Goal: Task Accomplishment & Management: Use online tool/utility

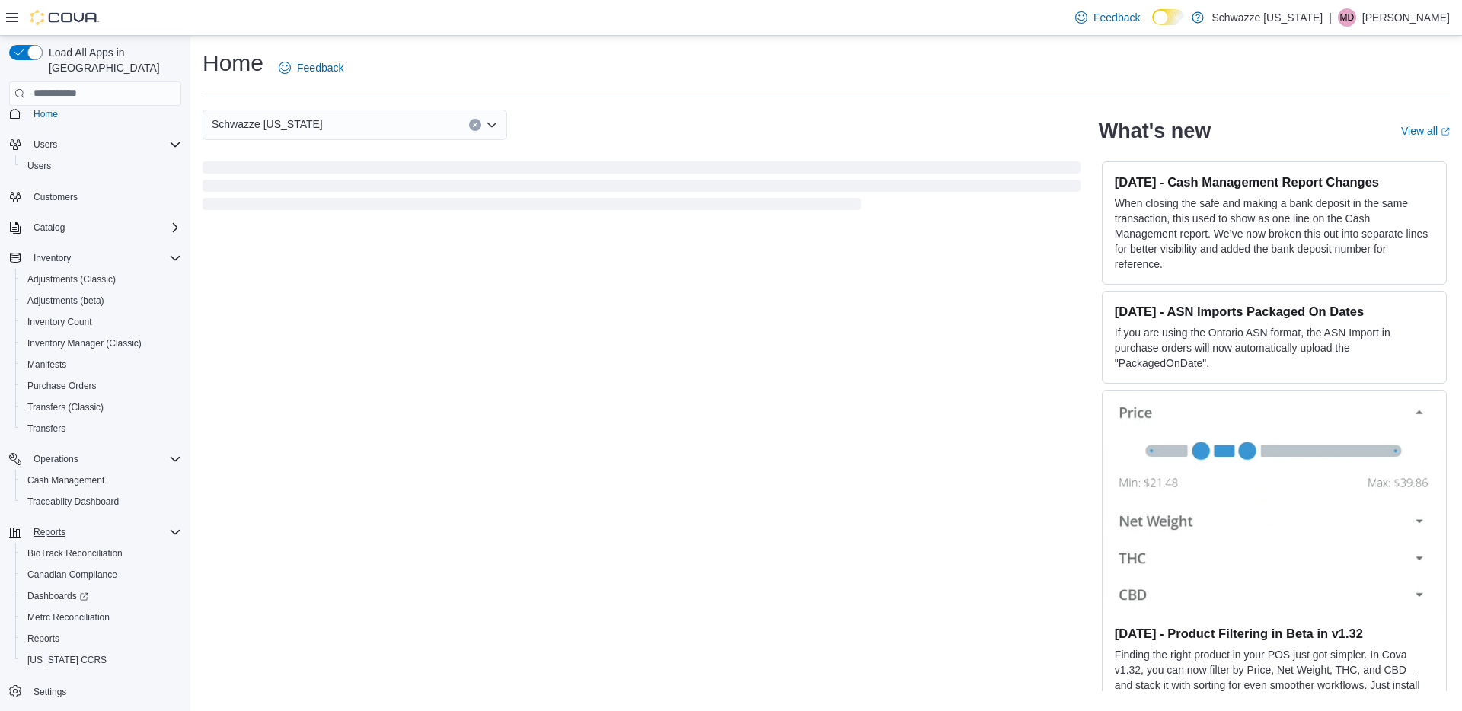
scroll to position [11, 0]
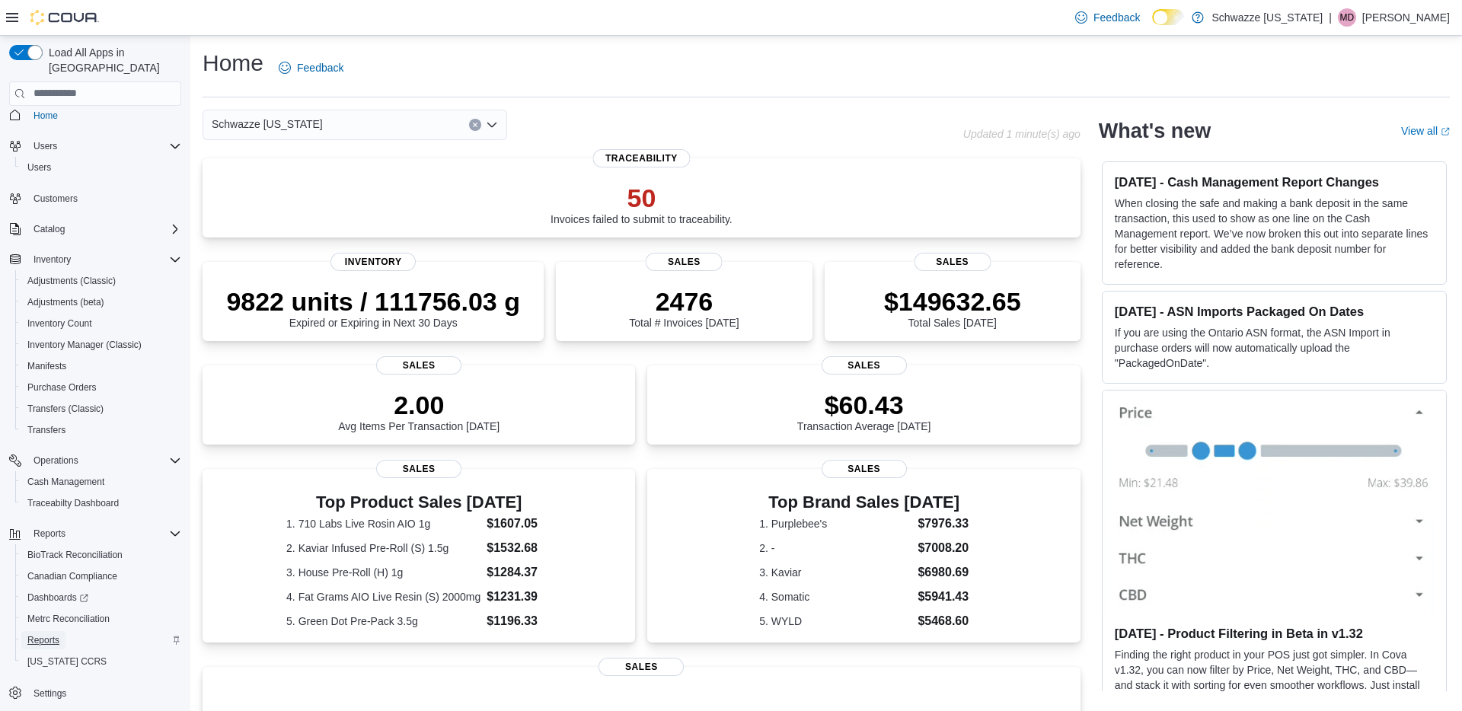
click at [56, 634] on span "Reports" at bounding box center [43, 640] width 32 height 12
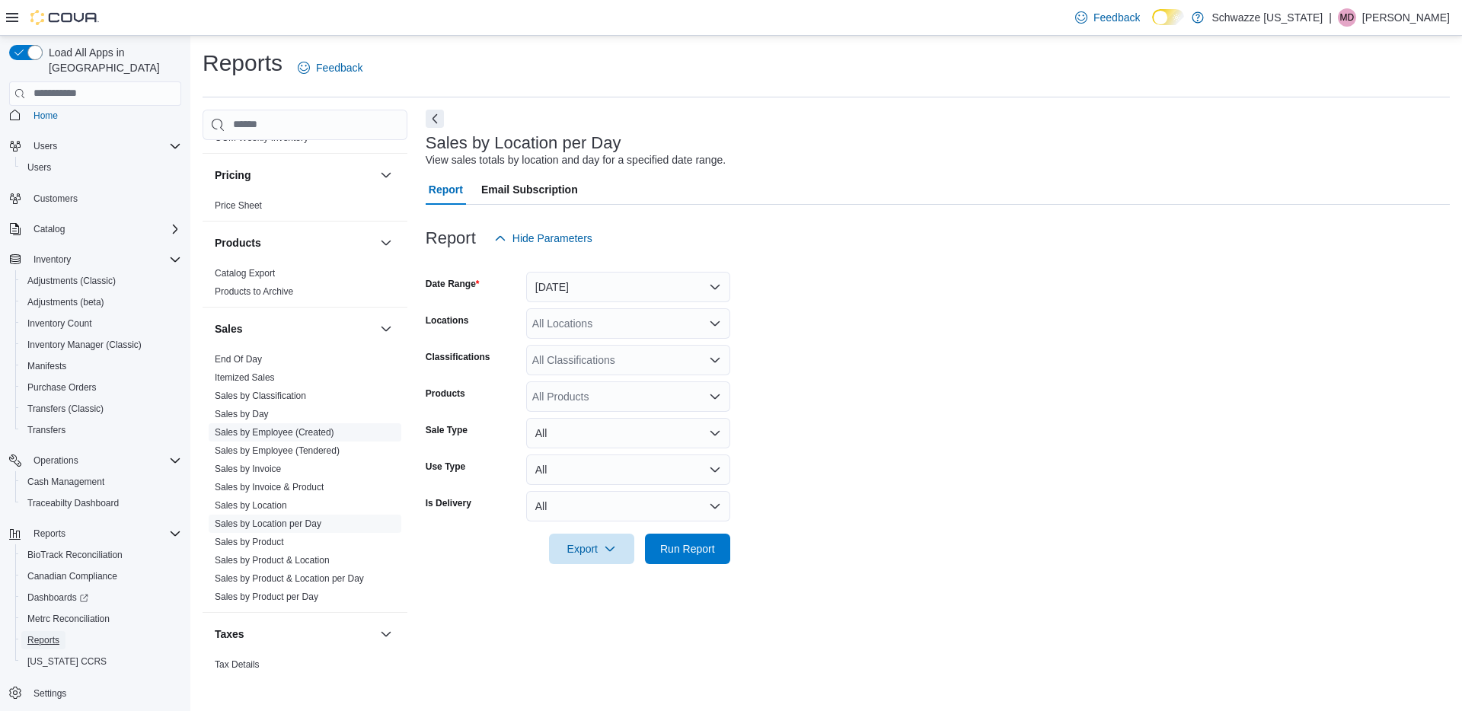
scroll to position [1002, 0]
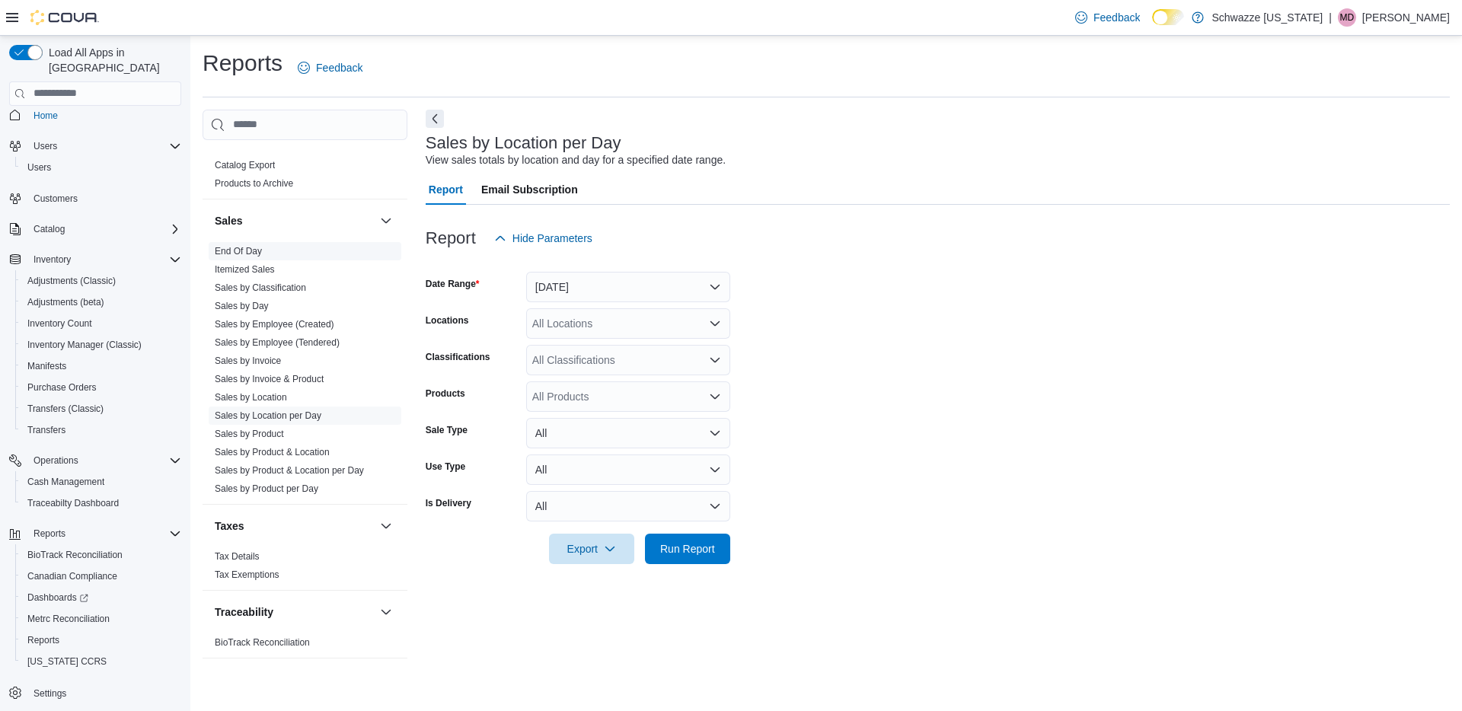
click at [241, 250] on link "End Of Day" at bounding box center [238, 251] width 47 height 11
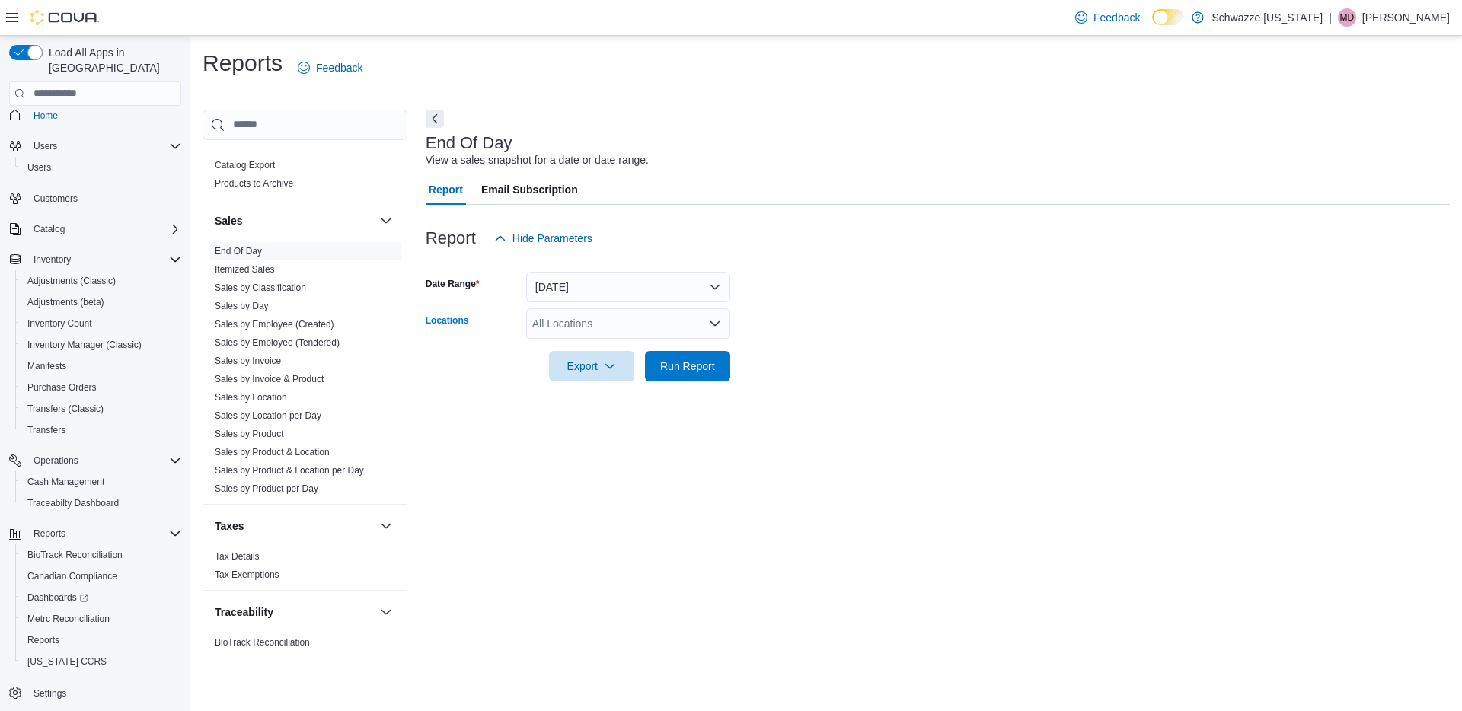
click at [579, 311] on div "All Locations" at bounding box center [628, 323] width 204 height 30
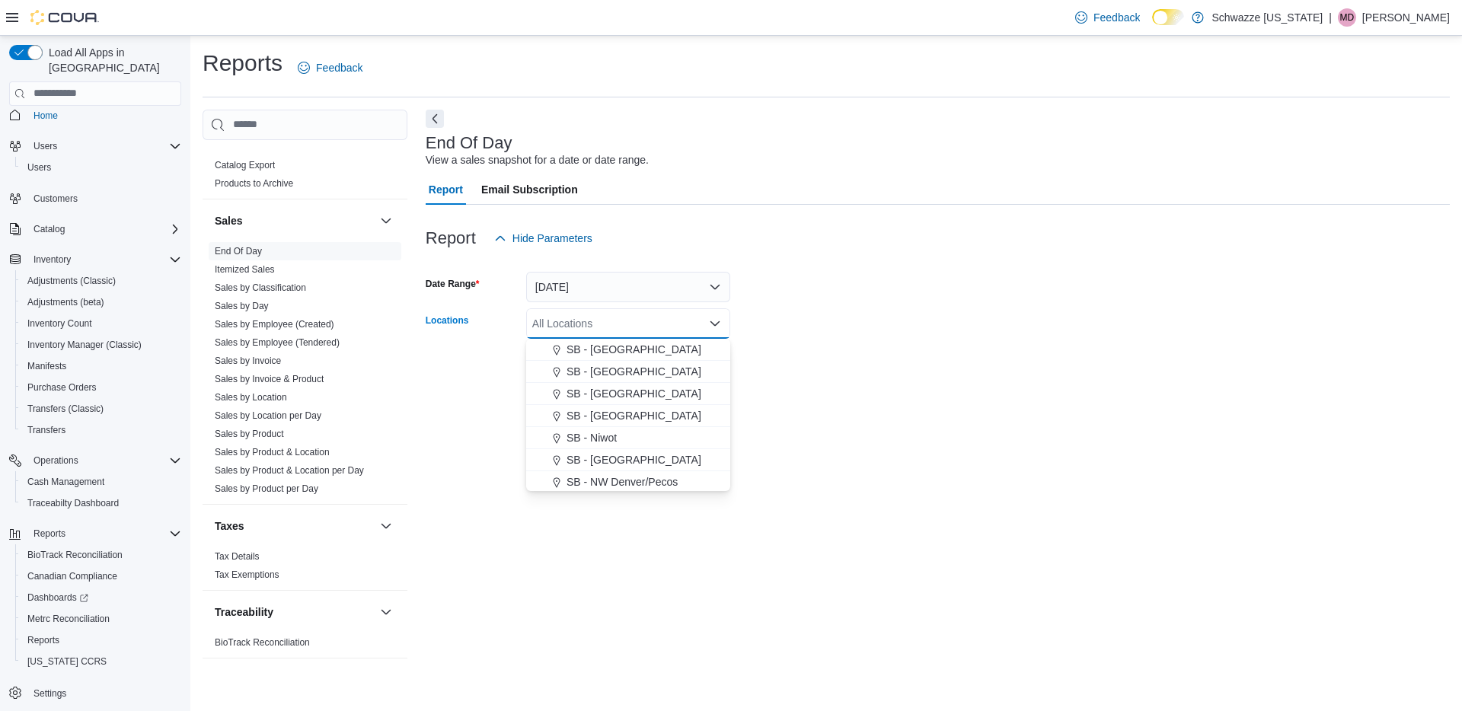
scroll to position [440, 0]
click at [599, 437] on span "SB - Niwot" at bounding box center [591, 439] width 50 height 15
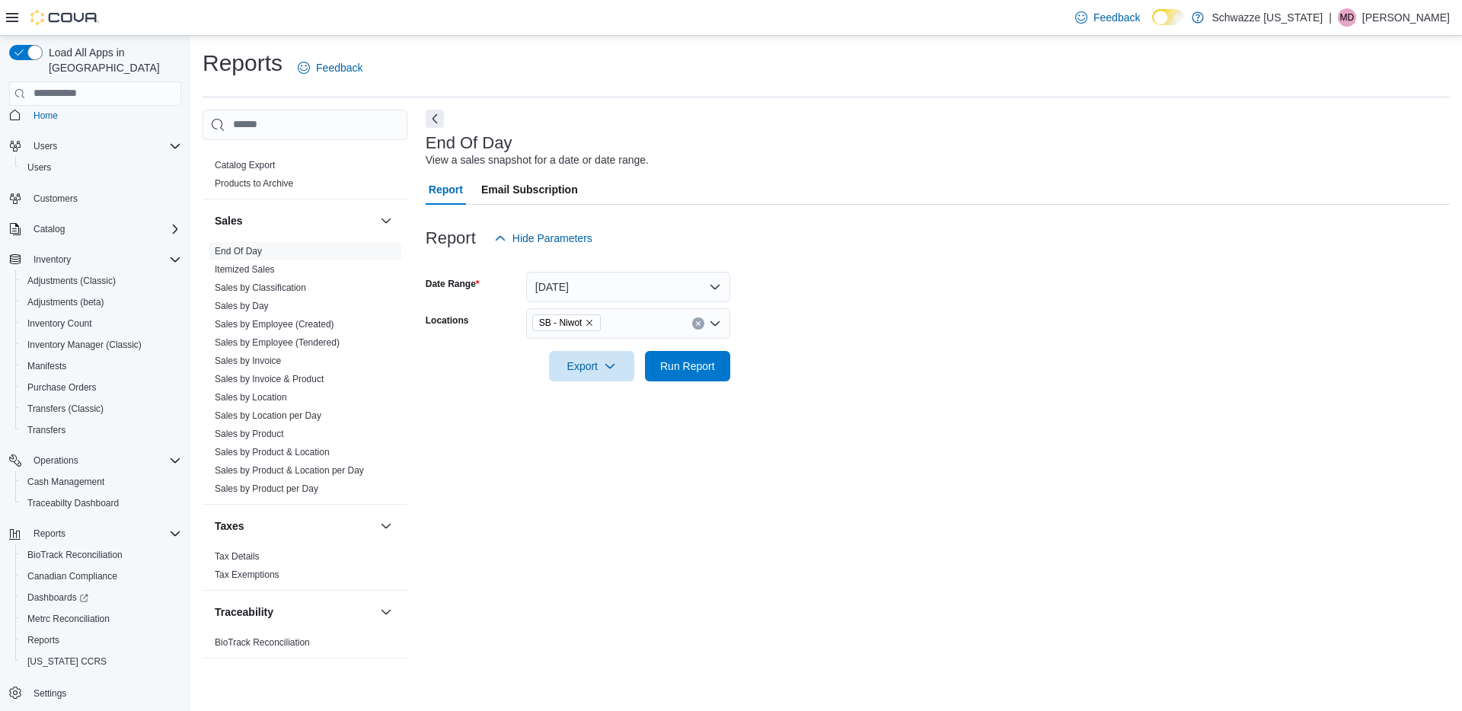
click at [778, 381] on div at bounding box center [938, 390] width 1024 height 18
click at [684, 362] on span "Run Report" at bounding box center [687, 365] width 55 height 15
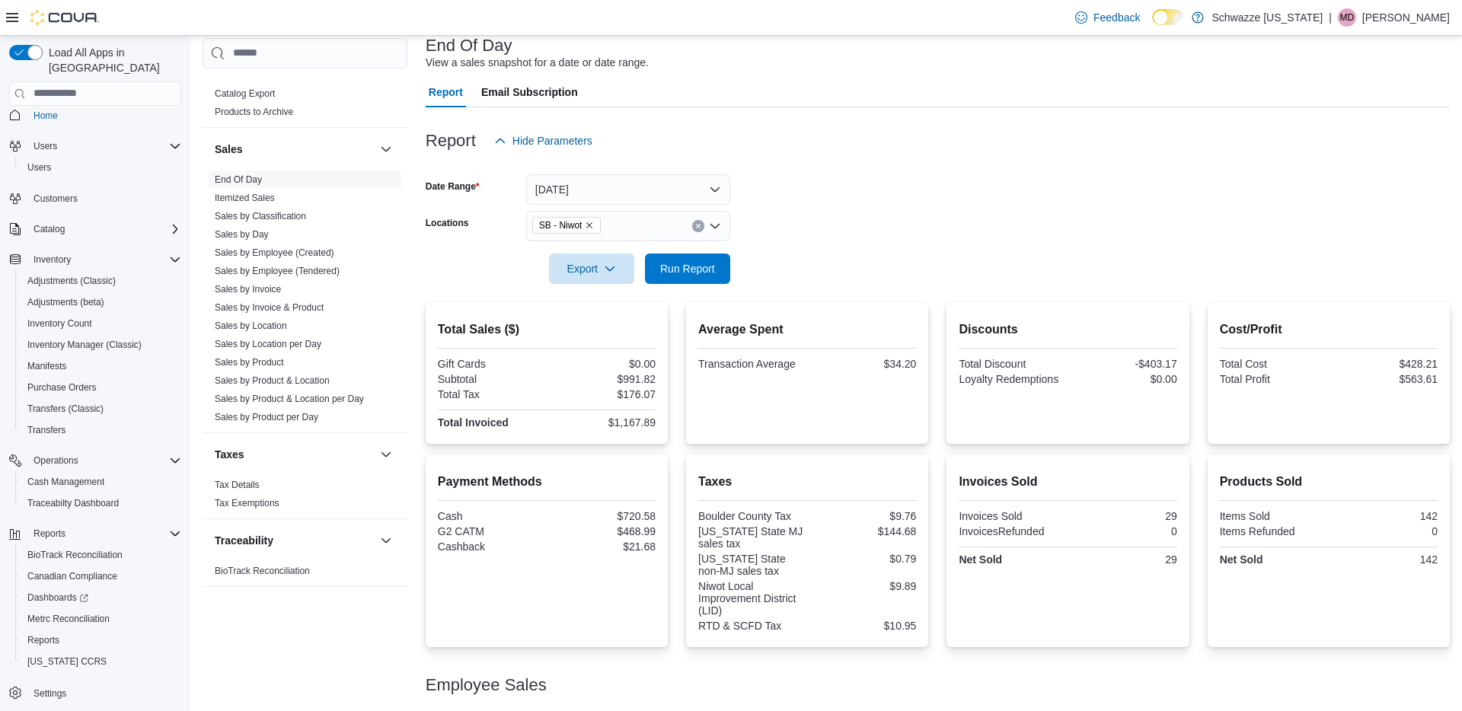
scroll to position [222, 0]
